Goal: Task Accomplishment & Management: Manage account settings

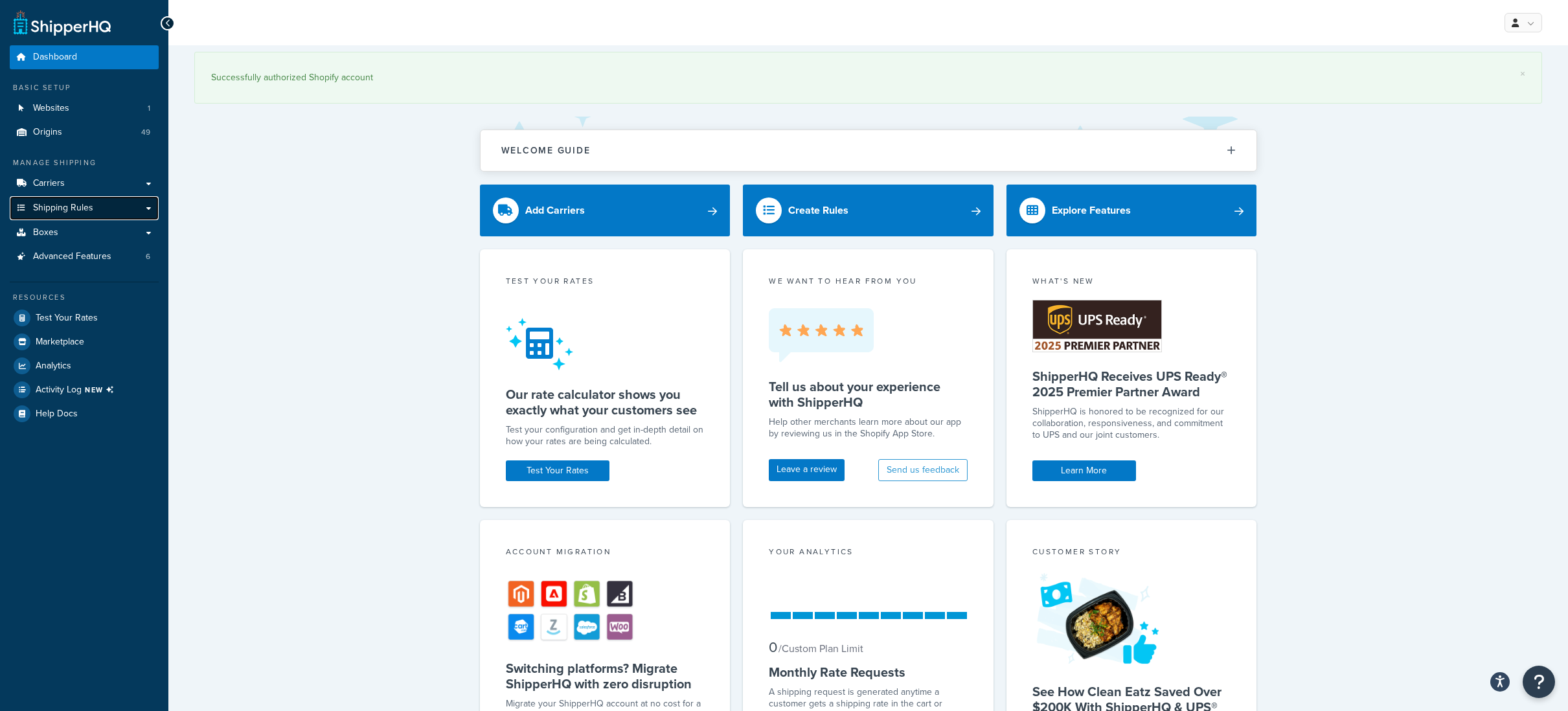
click at [74, 207] on span "Shipping Rules" at bounding box center [63, 208] width 60 height 11
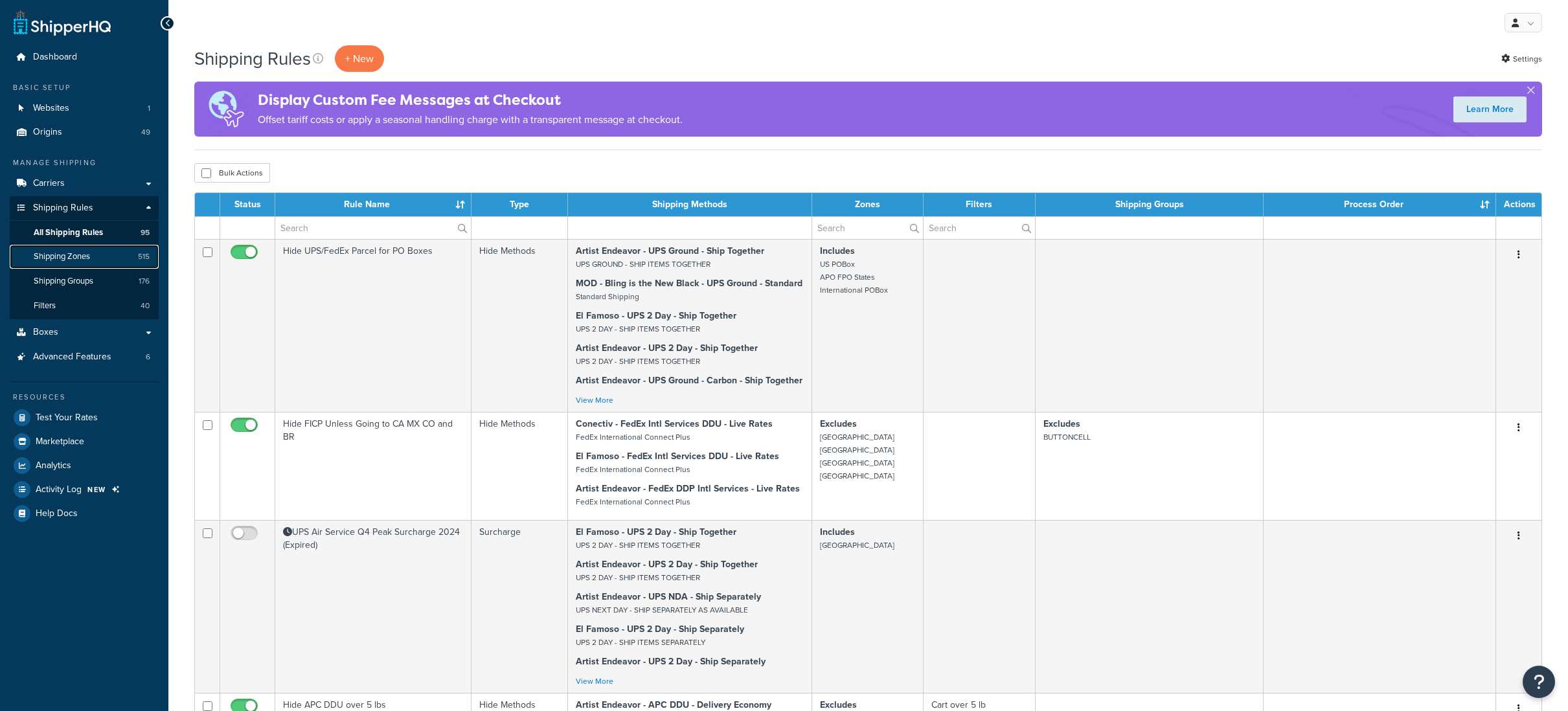
click at [70, 249] on link "Shipping Zones 515" at bounding box center [84, 256] width 149 height 24
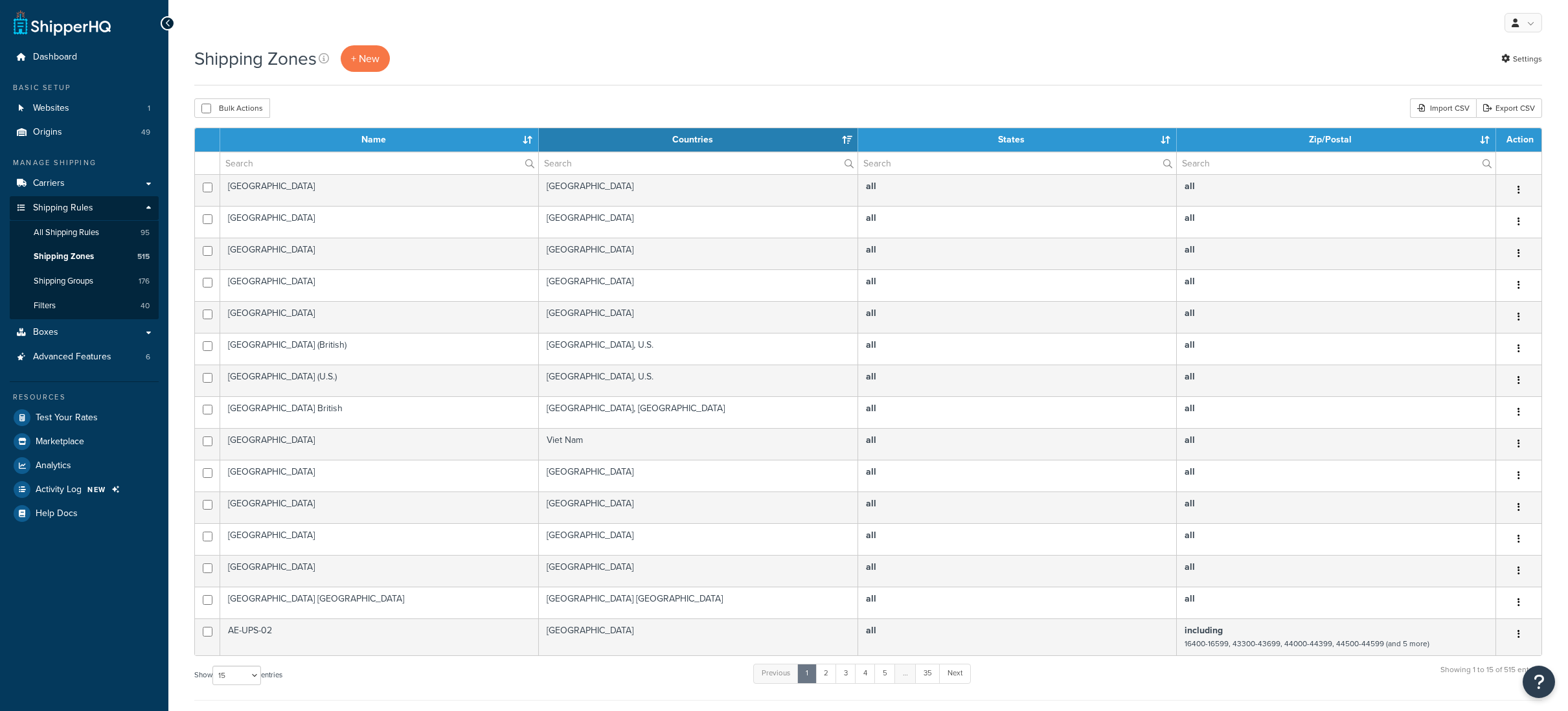
select select "15"
click at [244, 163] on input "text" at bounding box center [378, 163] width 318 height 22
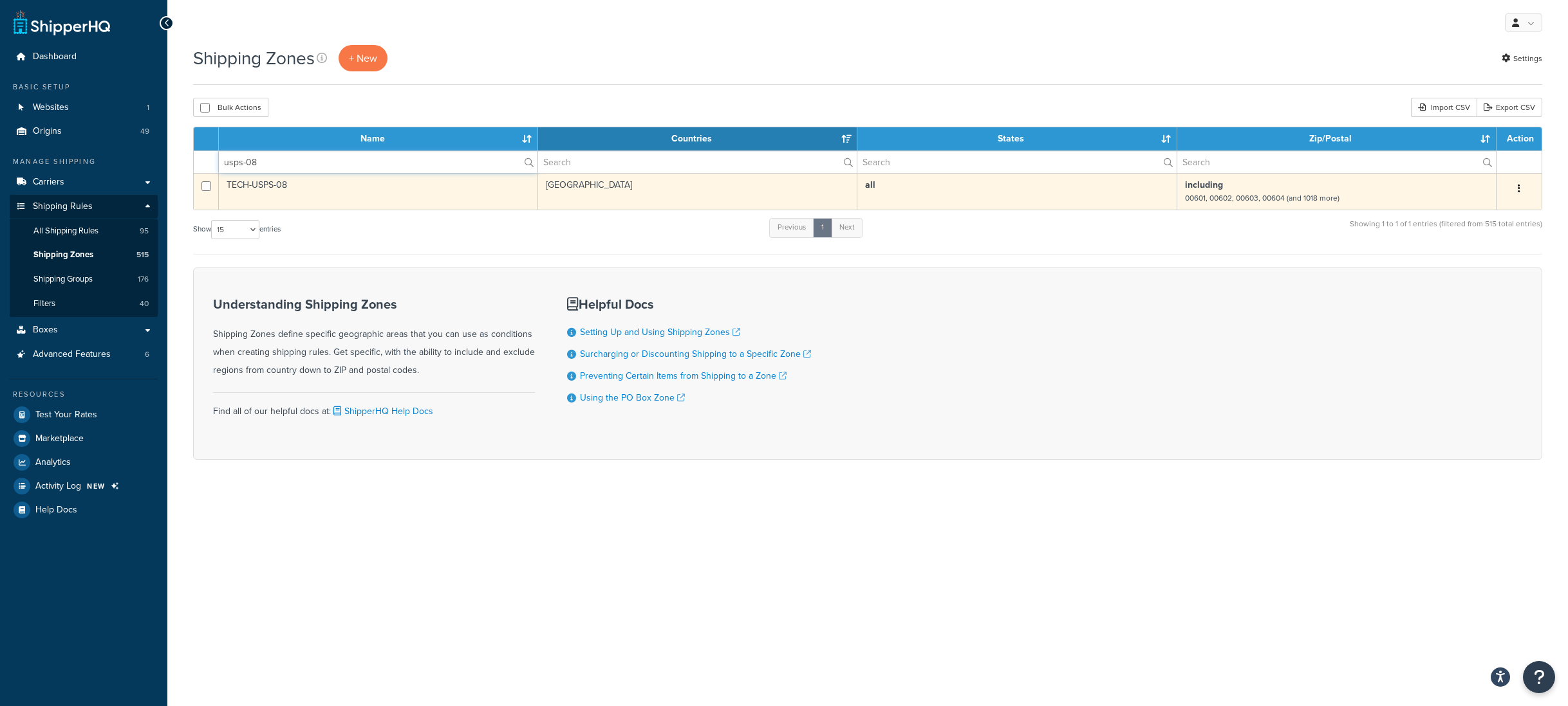
type input "usps-08"
click at [1522, 189] on button "button" at bounding box center [1519, 188] width 18 height 20
click at [1470, 209] on link "Edit" at bounding box center [1466, 215] width 101 height 26
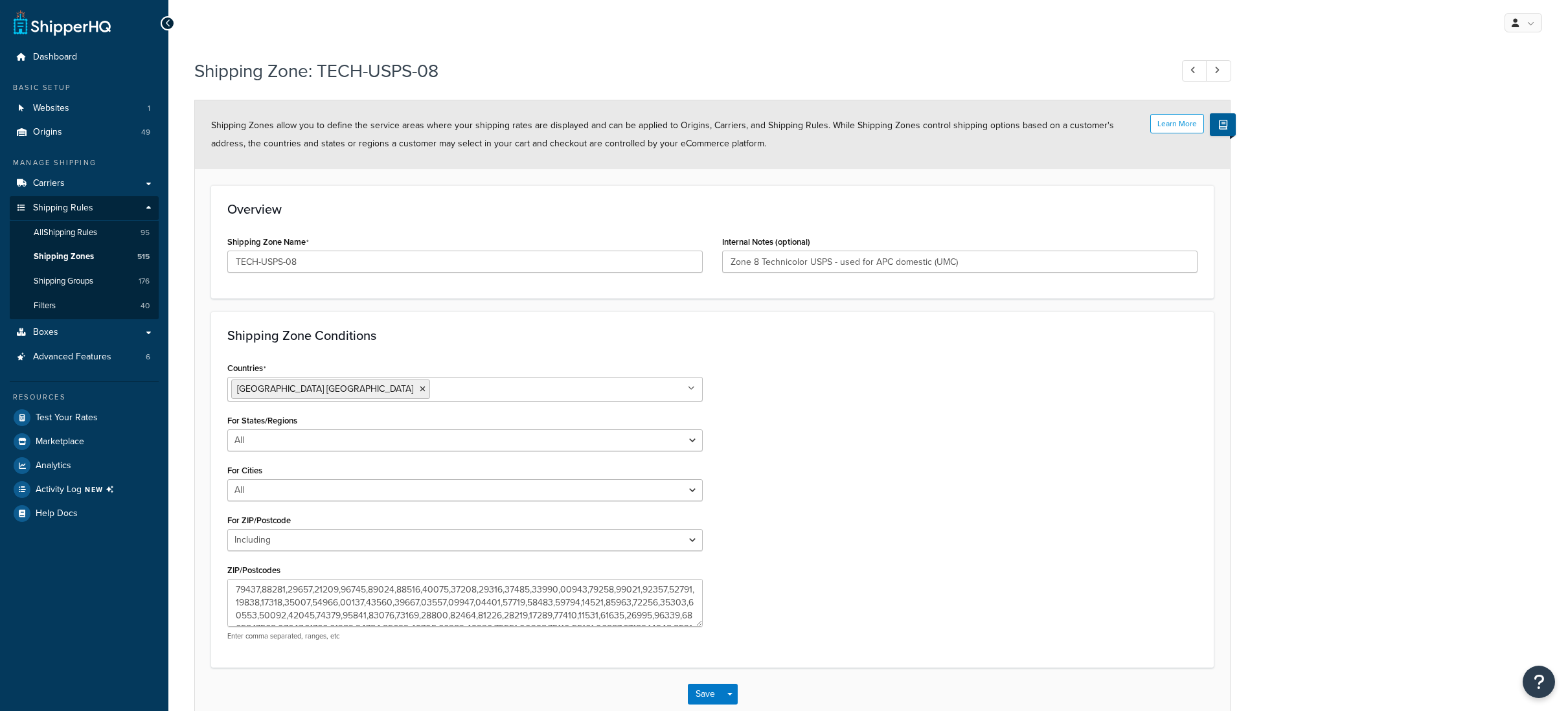
select select "including"
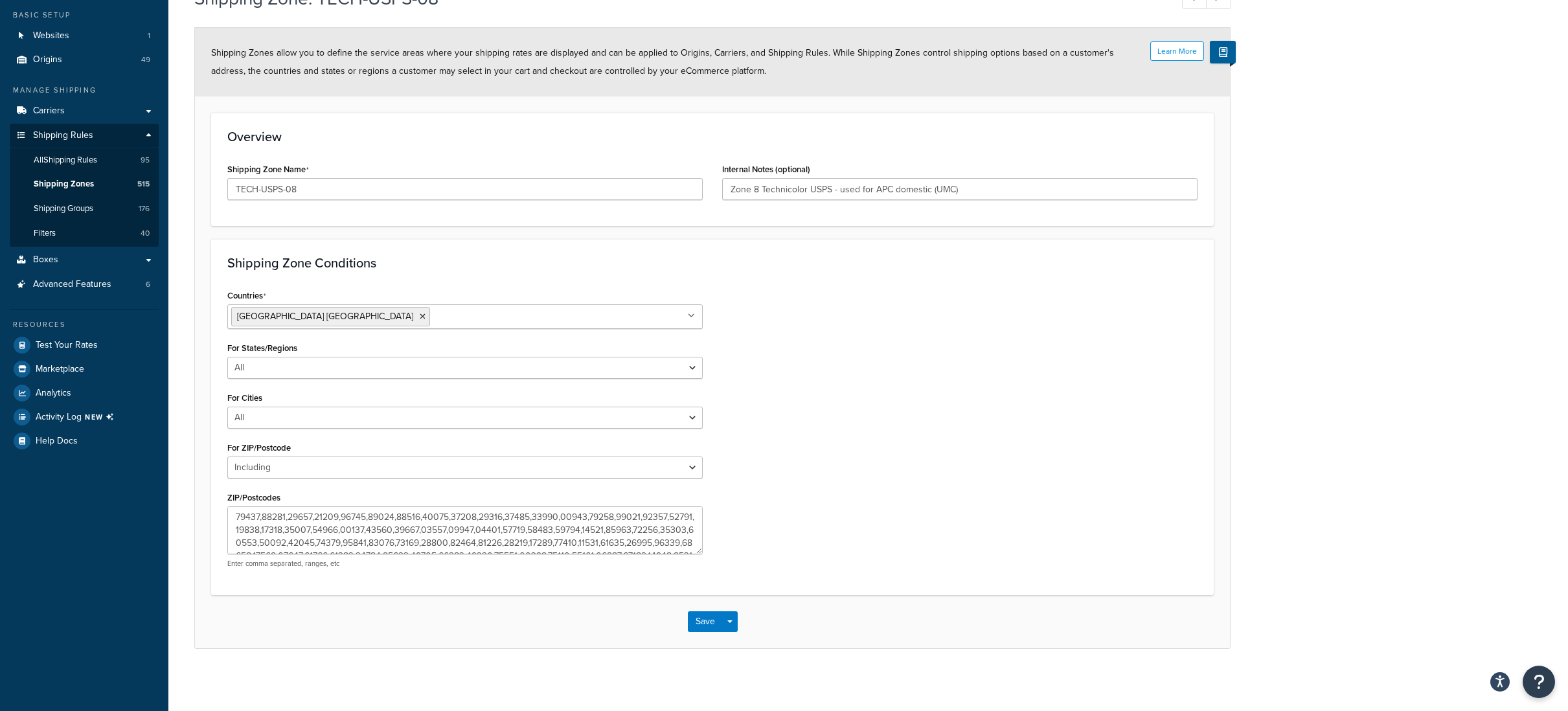
scroll to position [75, 0]
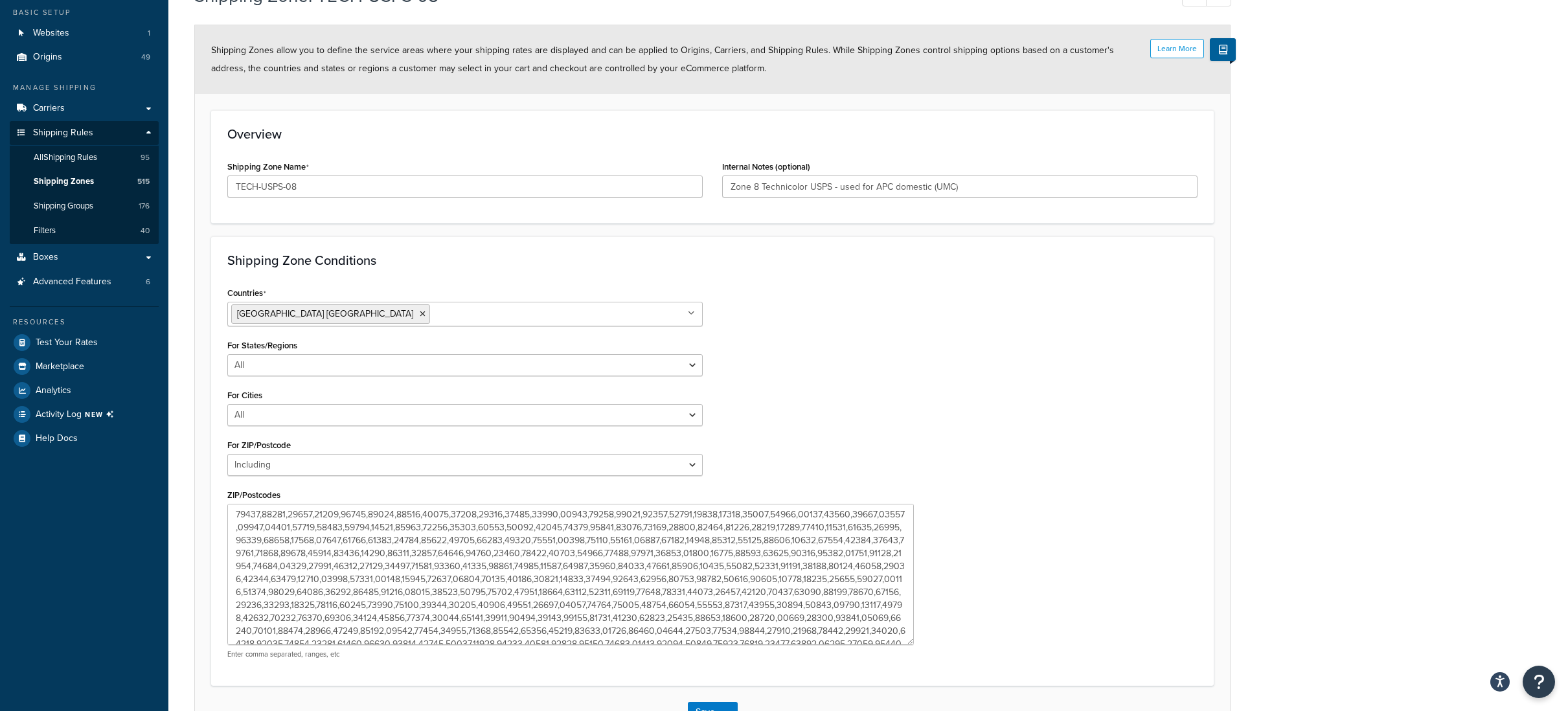
drag, startPoint x: 698, startPoint y: 548, endPoint x: 947, endPoint y: 649, distance: 268.7
click at [914, 645] on textarea "ZIP/Postcodes" at bounding box center [570, 574] width 686 height 141
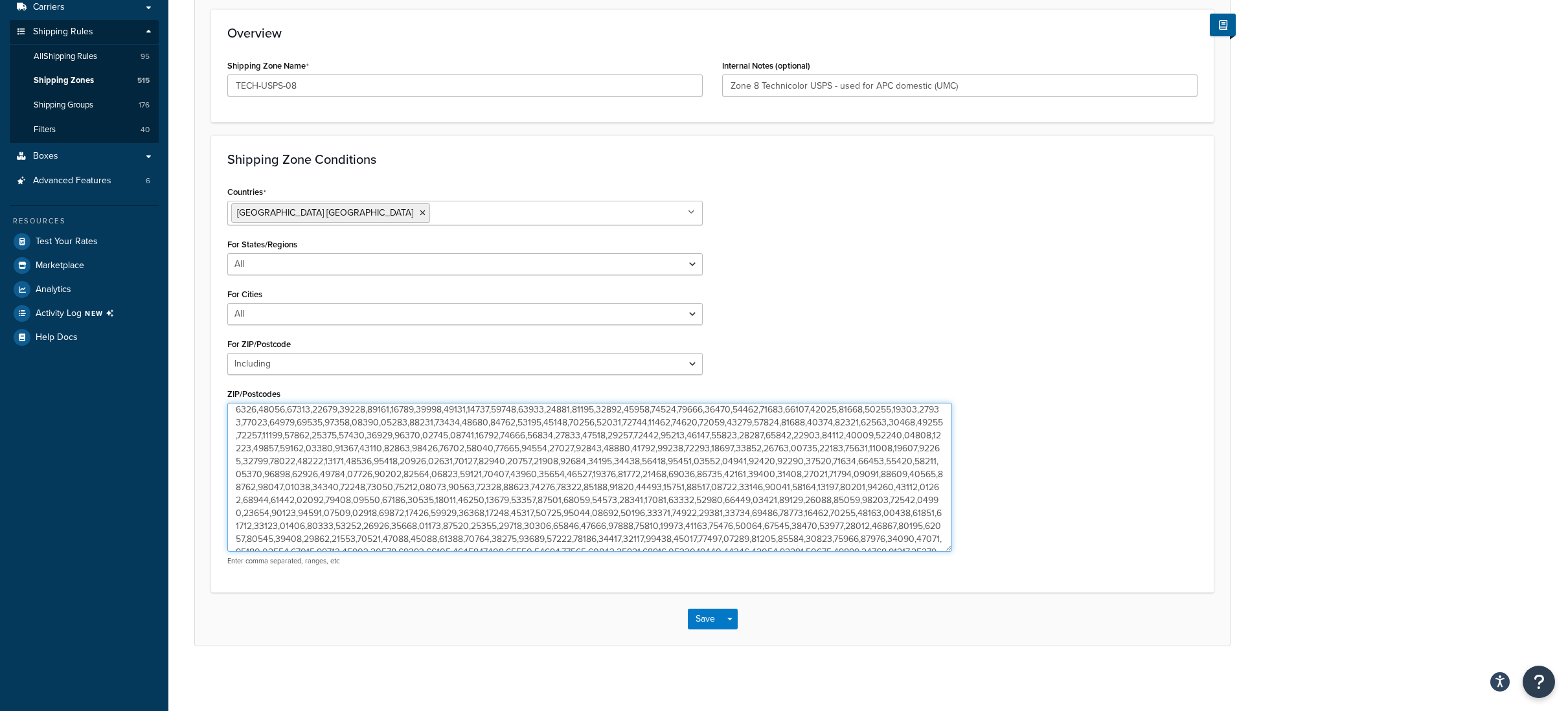
scroll to position [391, 0]
click at [855, 543] on textarea "ZIP/Postcodes" at bounding box center [589, 477] width 725 height 149
paste textarea "94538"
type textarea "00601,00602,00603,00604,00605,00606,00610,00611,00612,00613,00614,00616,00617,0…"
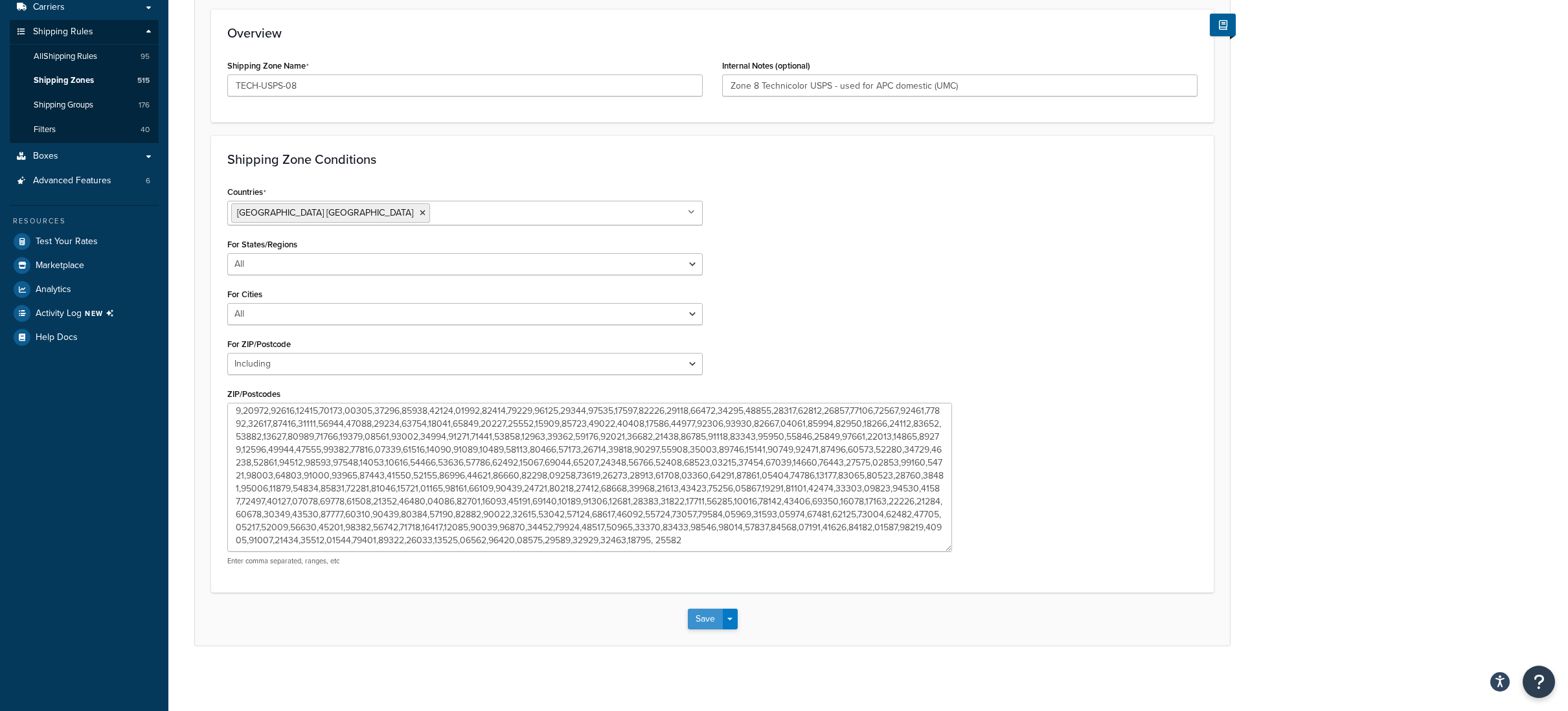
click at [699, 621] on button "Save" at bounding box center [705, 619] width 35 height 20
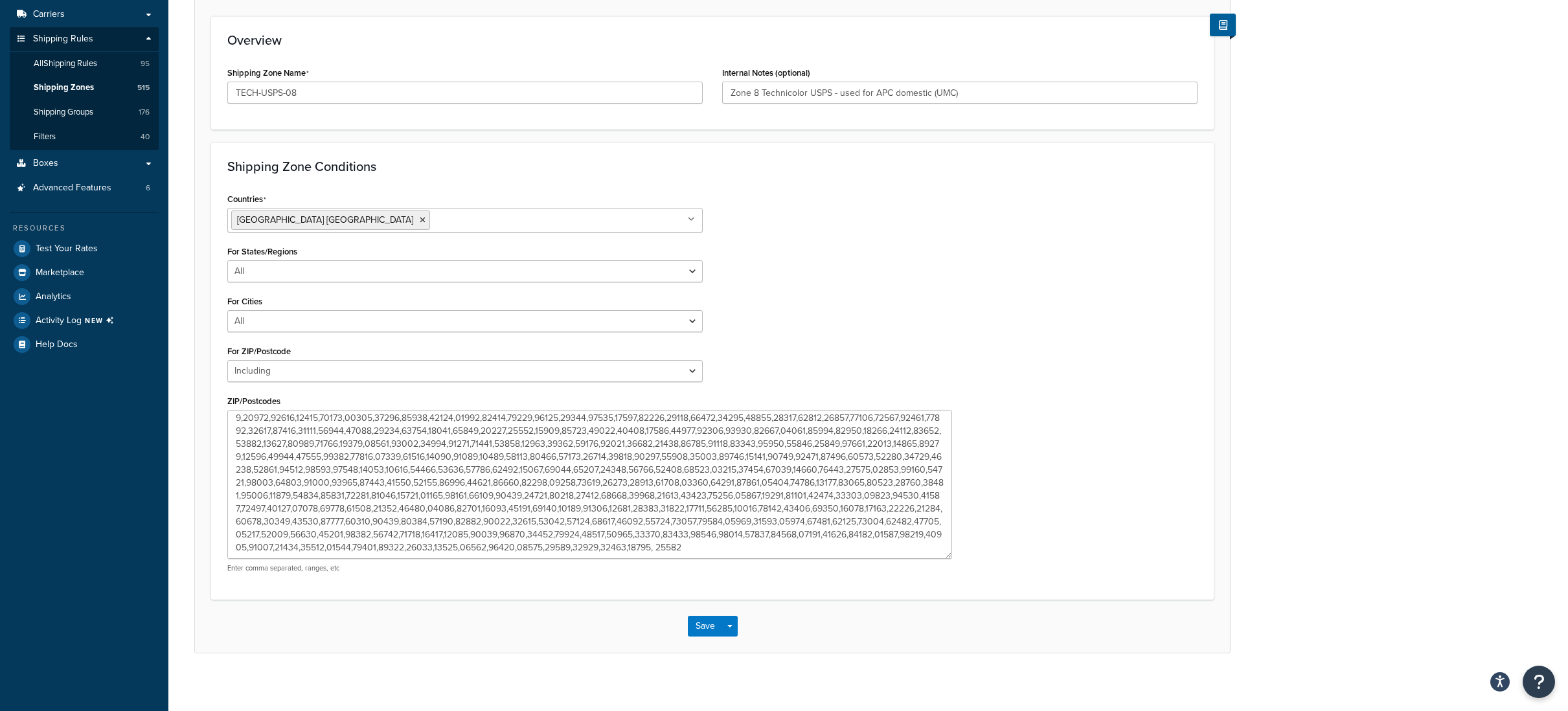
scroll to position [176, 0]
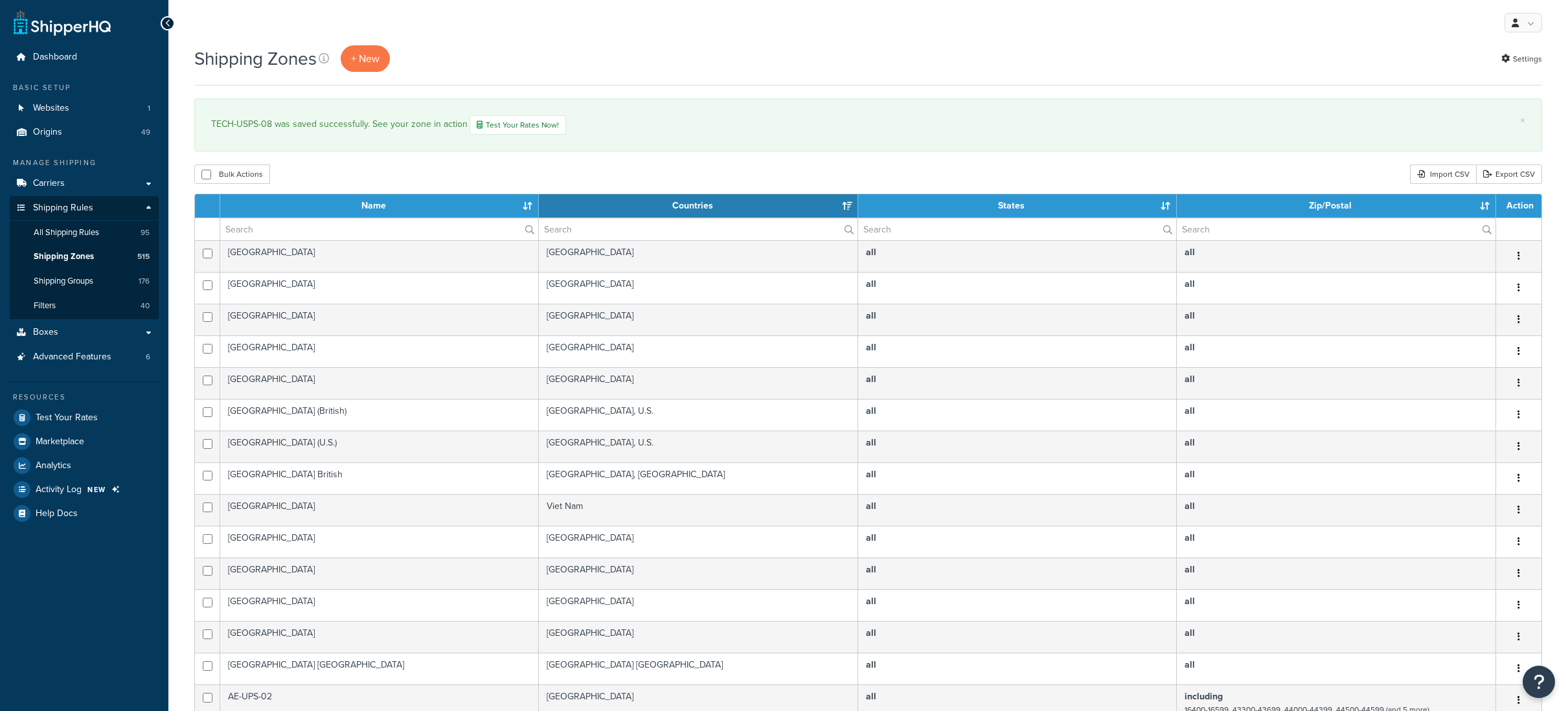
select select "15"
click at [256, 230] on input "text" at bounding box center [378, 229] width 318 height 22
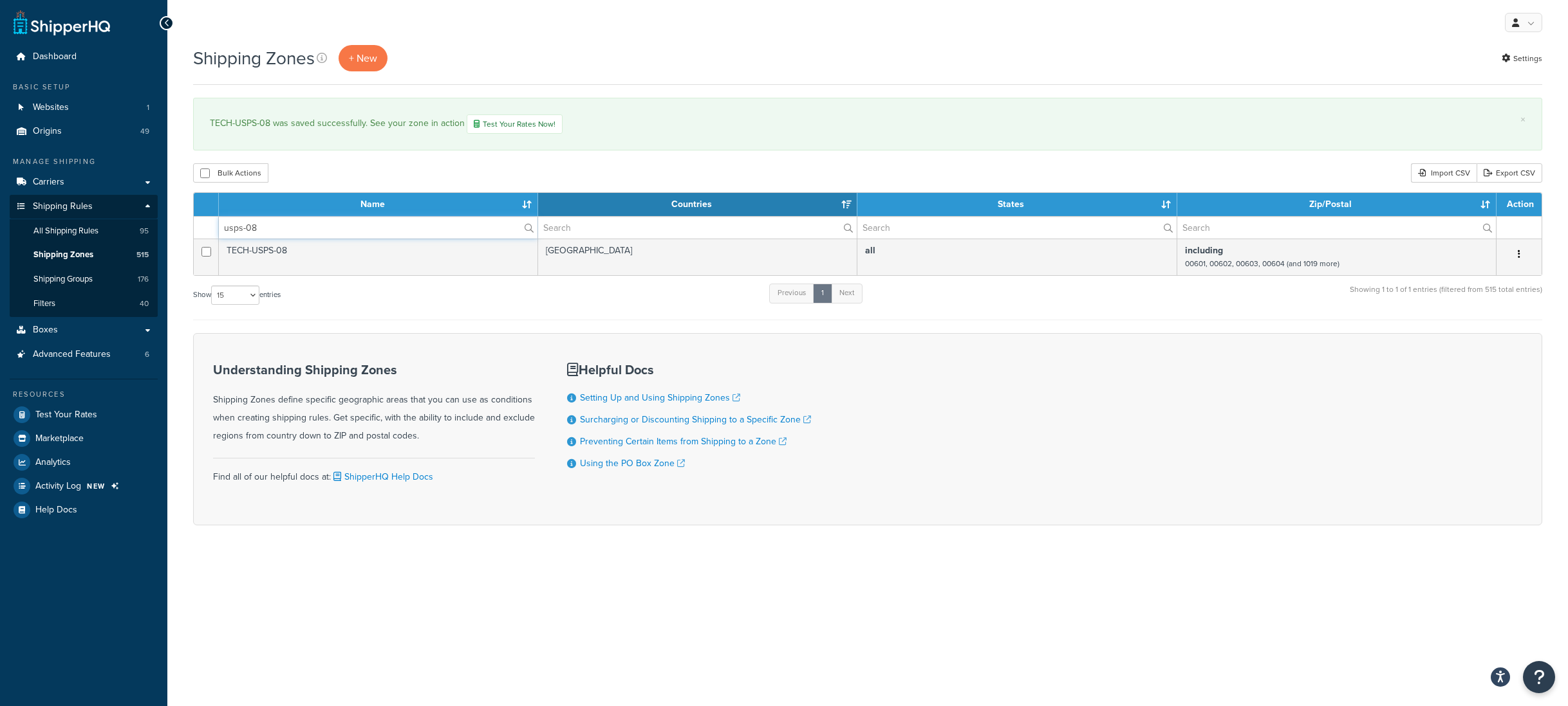
type input "usps-08"
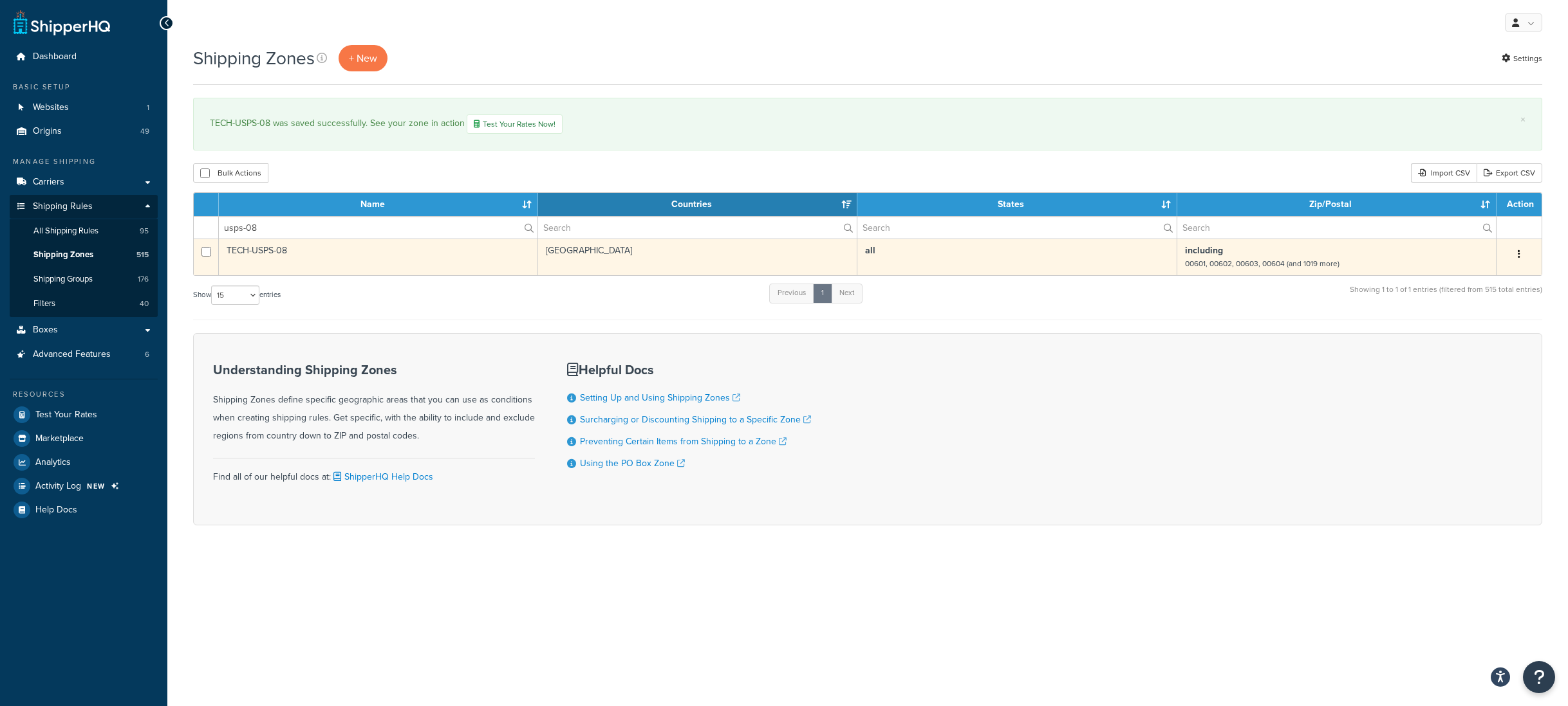
click at [1523, 254] on button "button" at bounding box center [1519, 254] width 18 height 20
click at [1491, 274] on link "Edit" at bounding box center [1466, 280] width 101 height 26
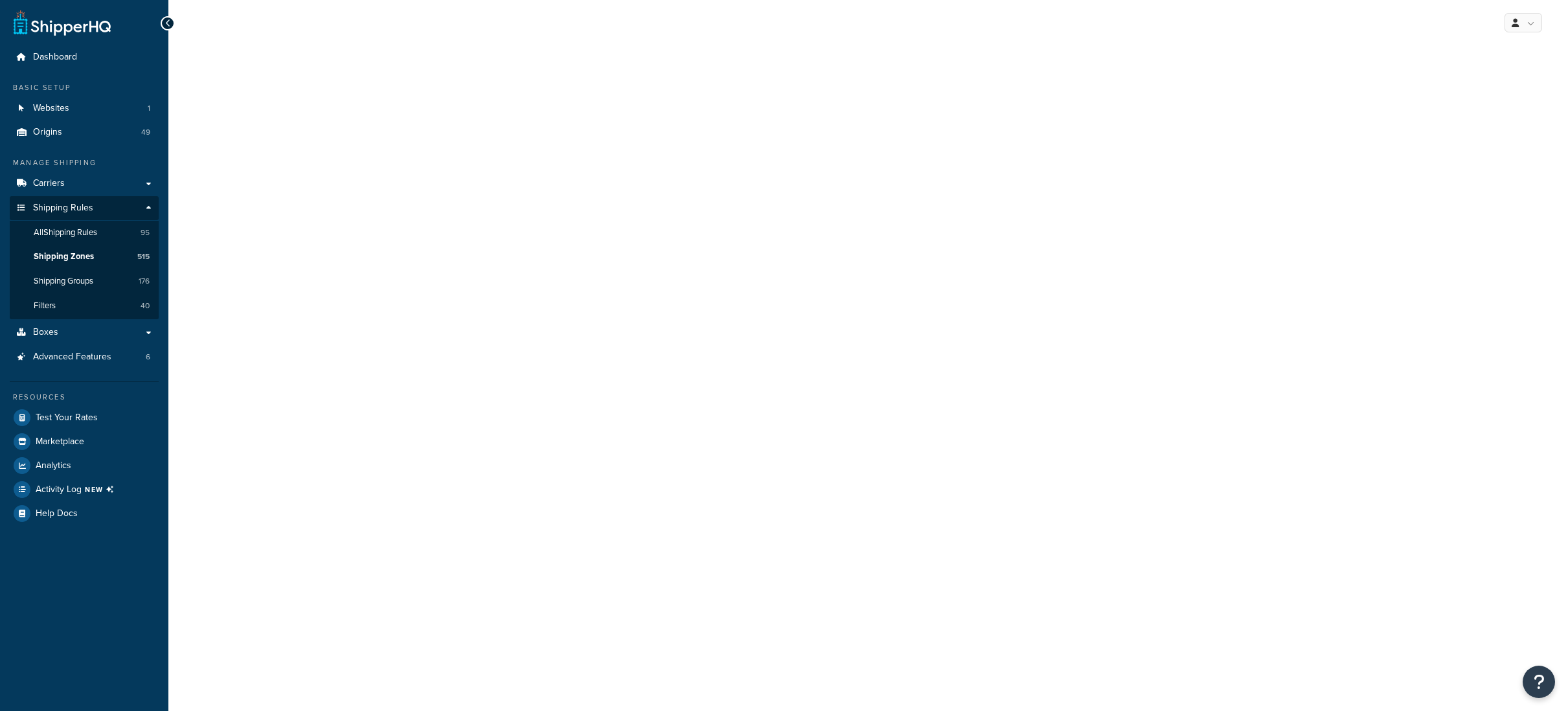
select select "including"
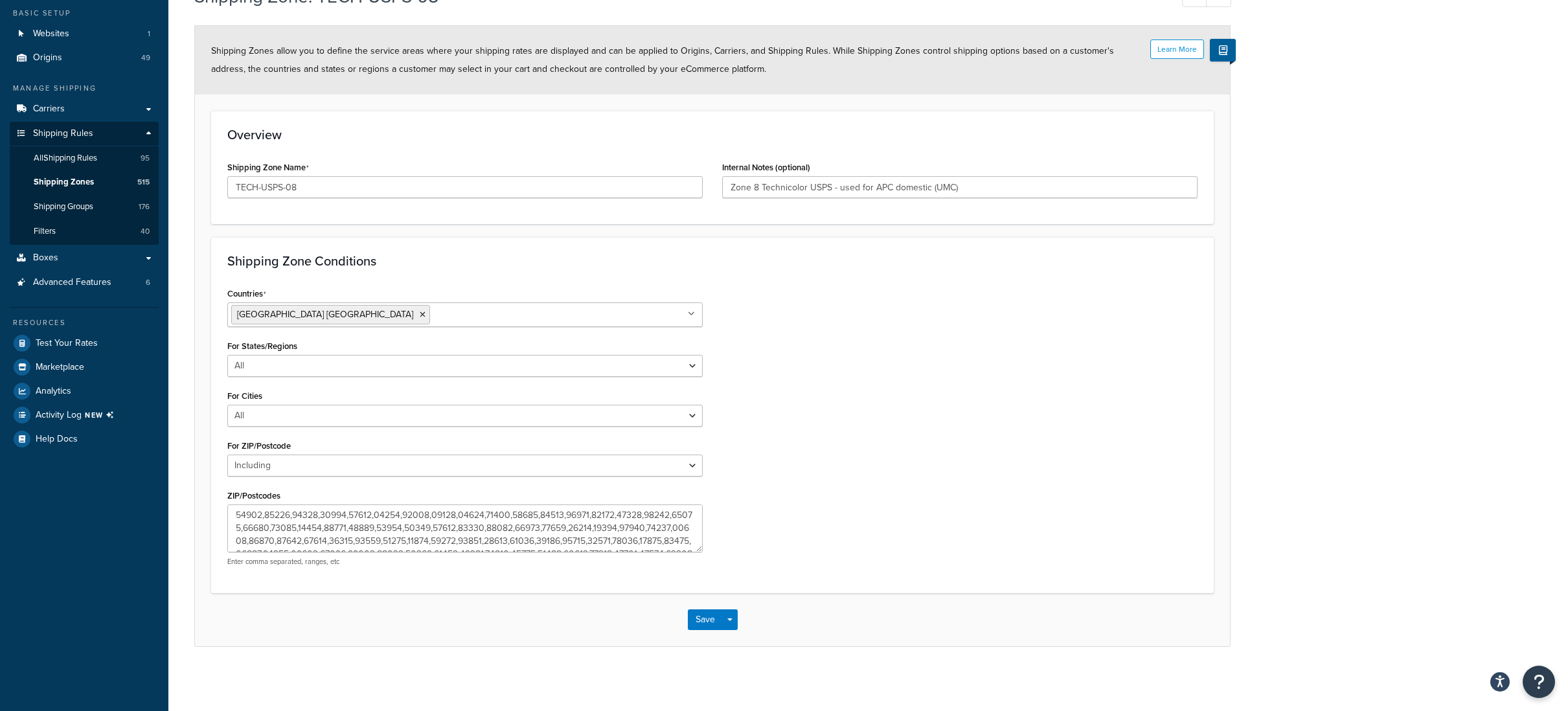
scroll to position [75, 0]
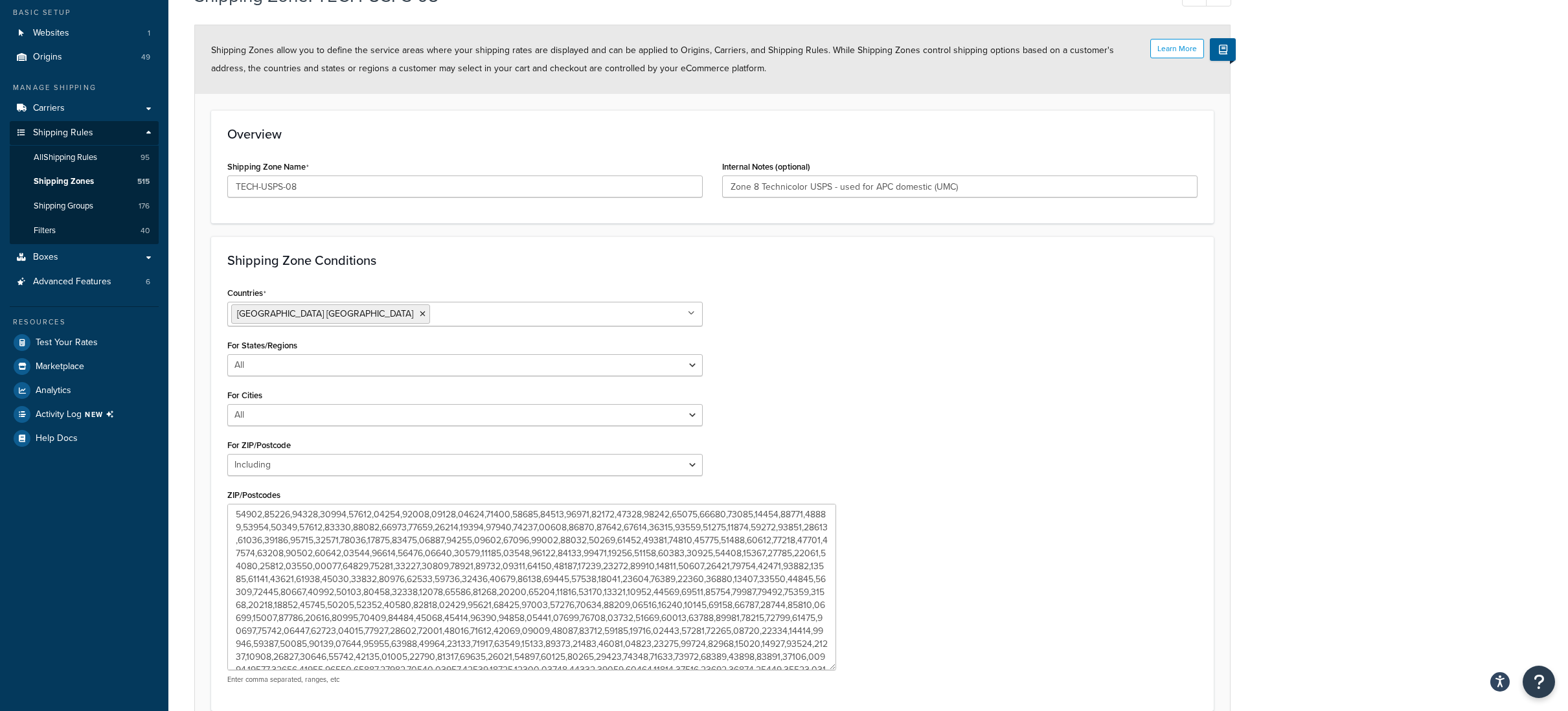
drag, startPoint x: 698, startPoint y: 549, endPoint x: 833, endPoint y: 669, distance: 180.6
click at [833, 669] on textarea "ZIP/Postcodes" at bounding box center [531, 587] width 609 height 167
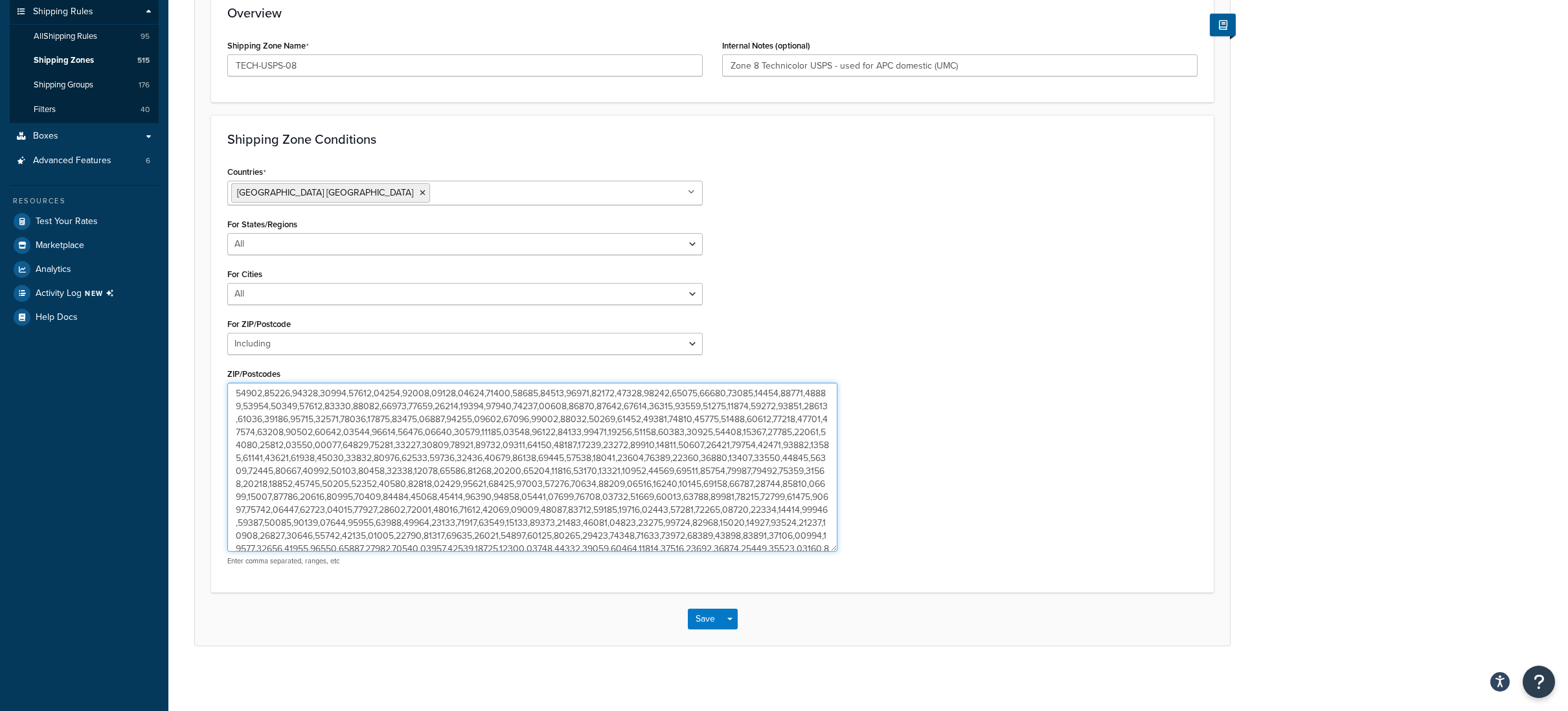
scroll to position [475, 0]
